Goal: Information Seeking & Learning: Find specific fact

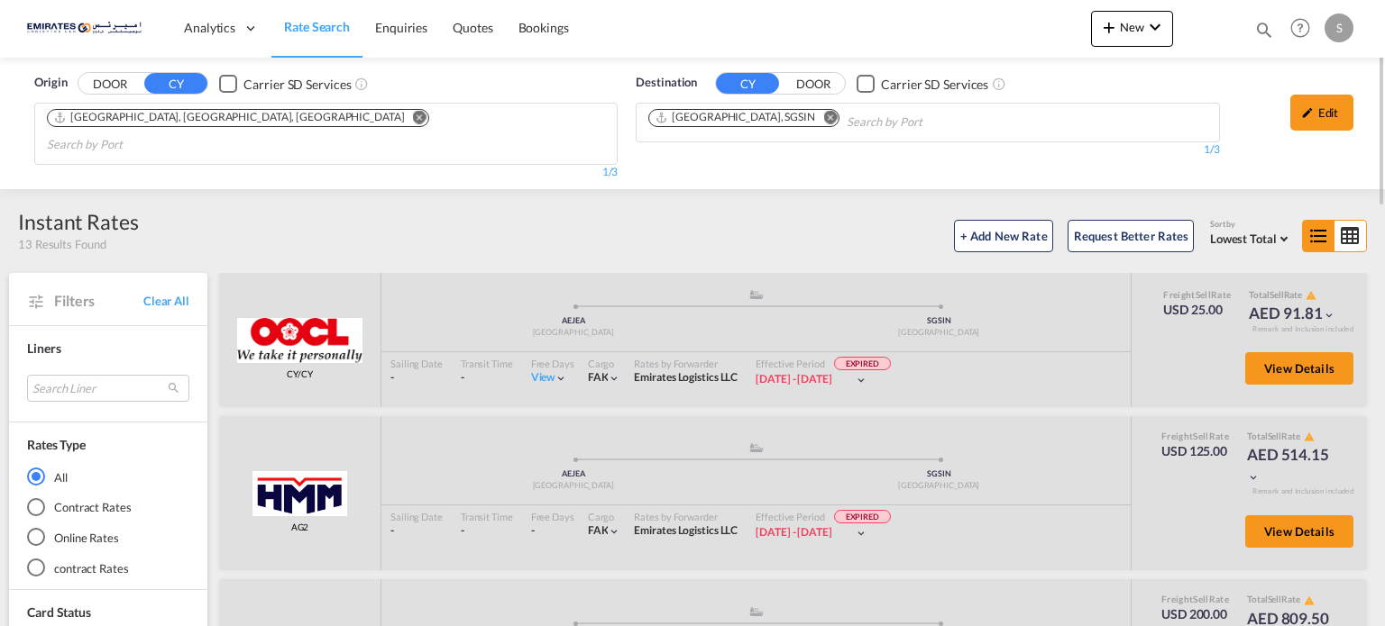
click at [823, 112] on md-icon "Remove" at bounding box center [830, 118] width 14 height 14
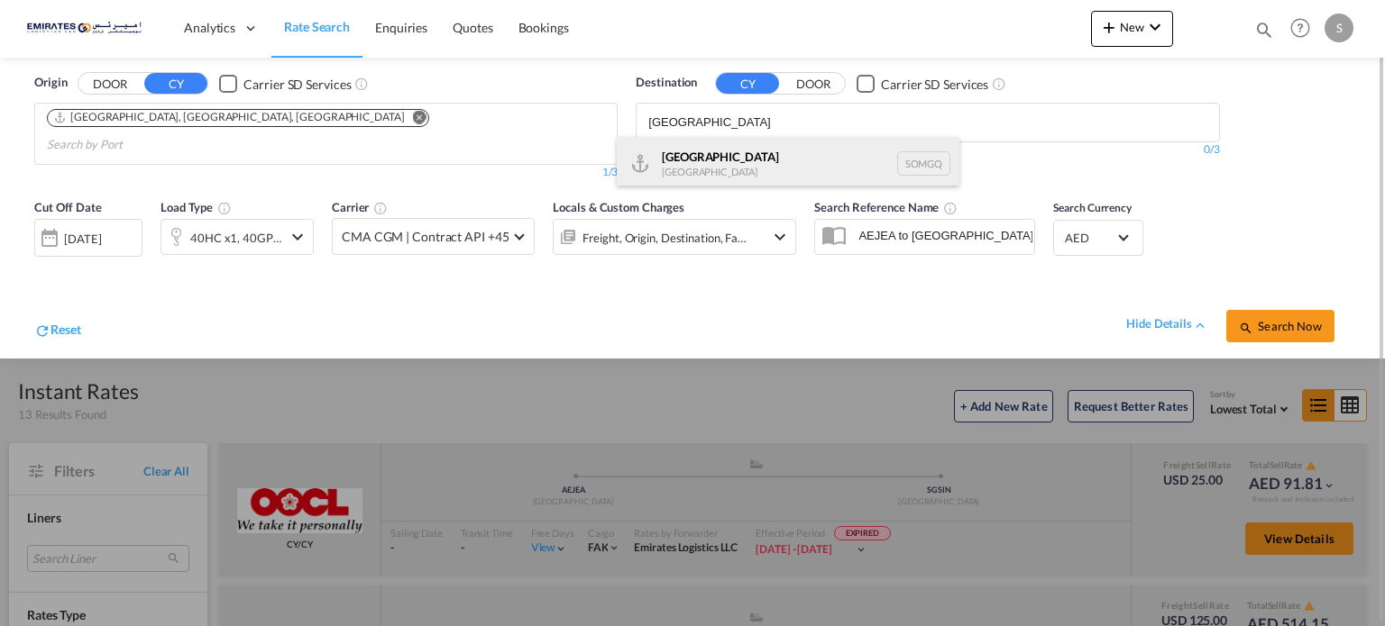
type input "[GEOGRAPHIC_DATA]"
click at [682, 173] on div "[GEOGRAPHIC_DATA] [GEOGRAPHIC_DATA] SOMGQ" at bounding box center [788, 164] width 343 height 54
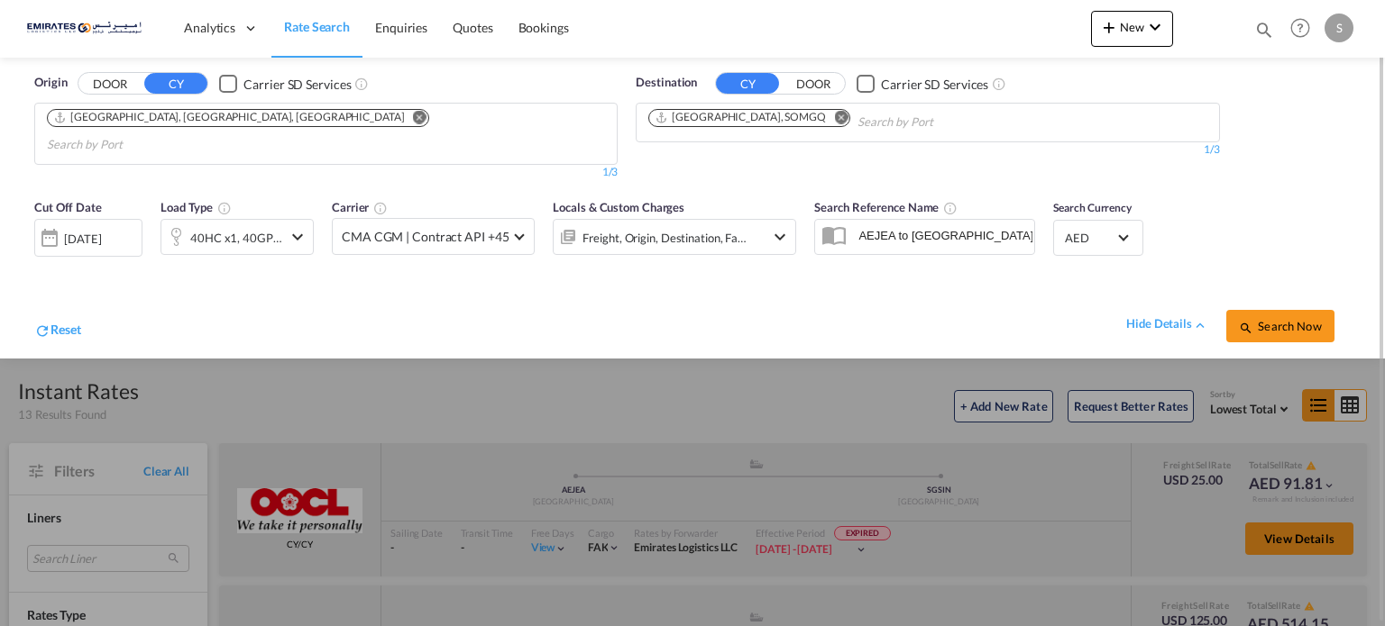
click at [80, 224] on div "[DATE]" at bounding box center [88, 238] width 108 height 38
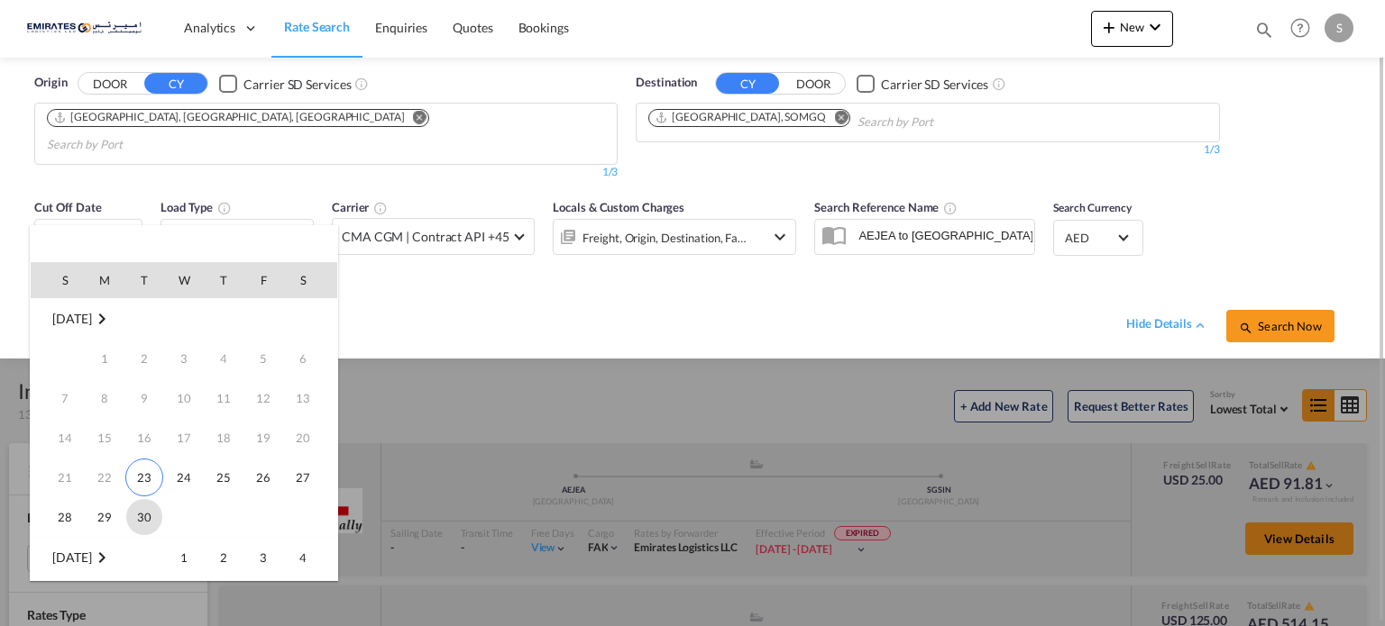
click at [142, 517] on span "30" at bounding box center [144, 517] width 36 height 36
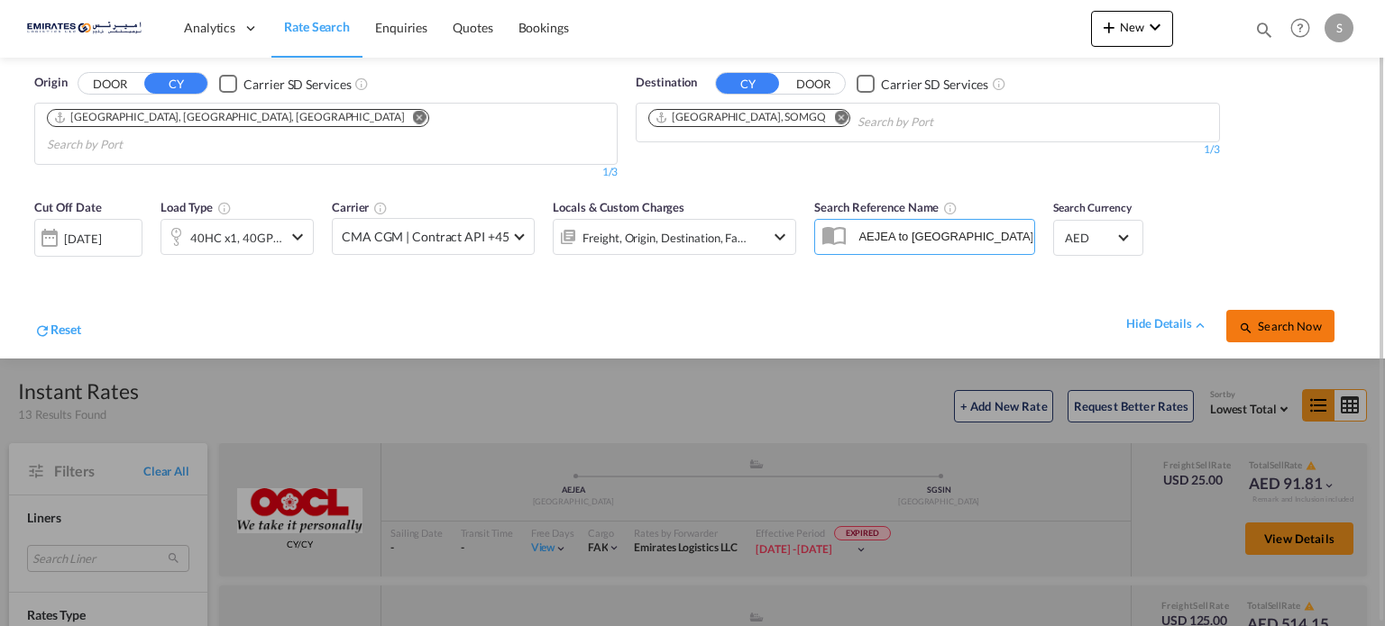
click at [1252, 321] on md-icon "icon-magnify" at bounding box center [1246, 328] width 14 height 14
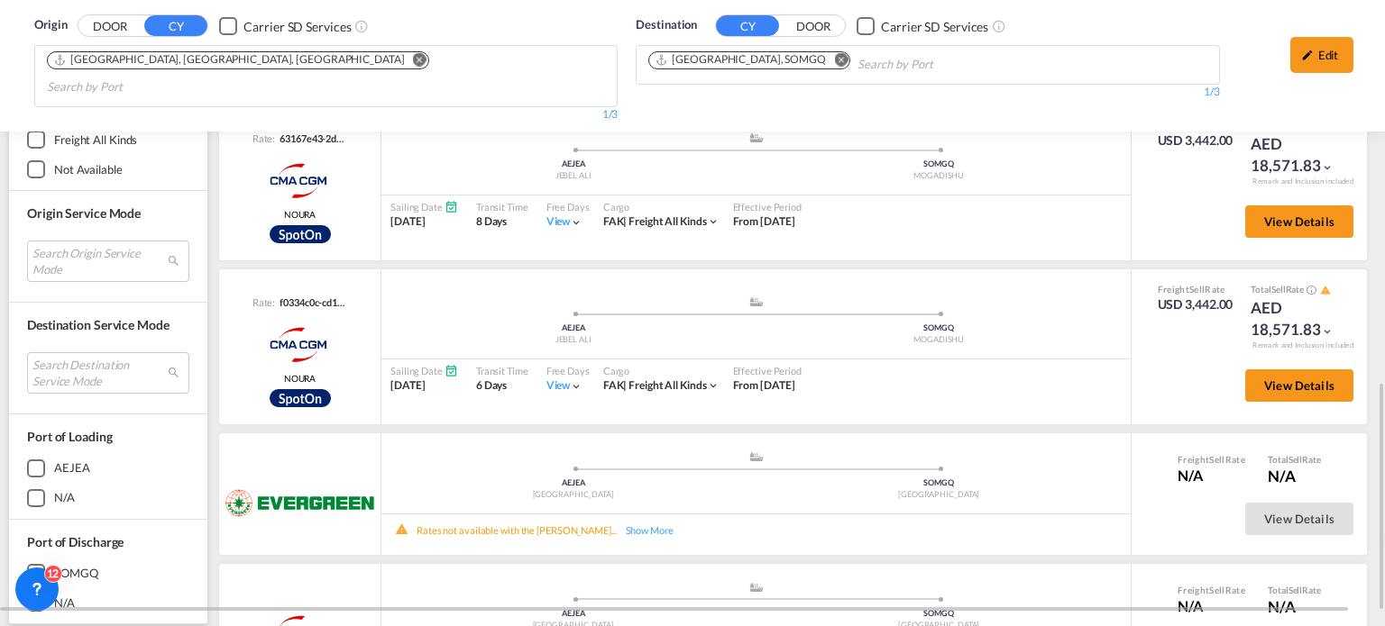
scroll to position [90, 0]
